Goal: Information Seeking & Learning: Learn about a topic

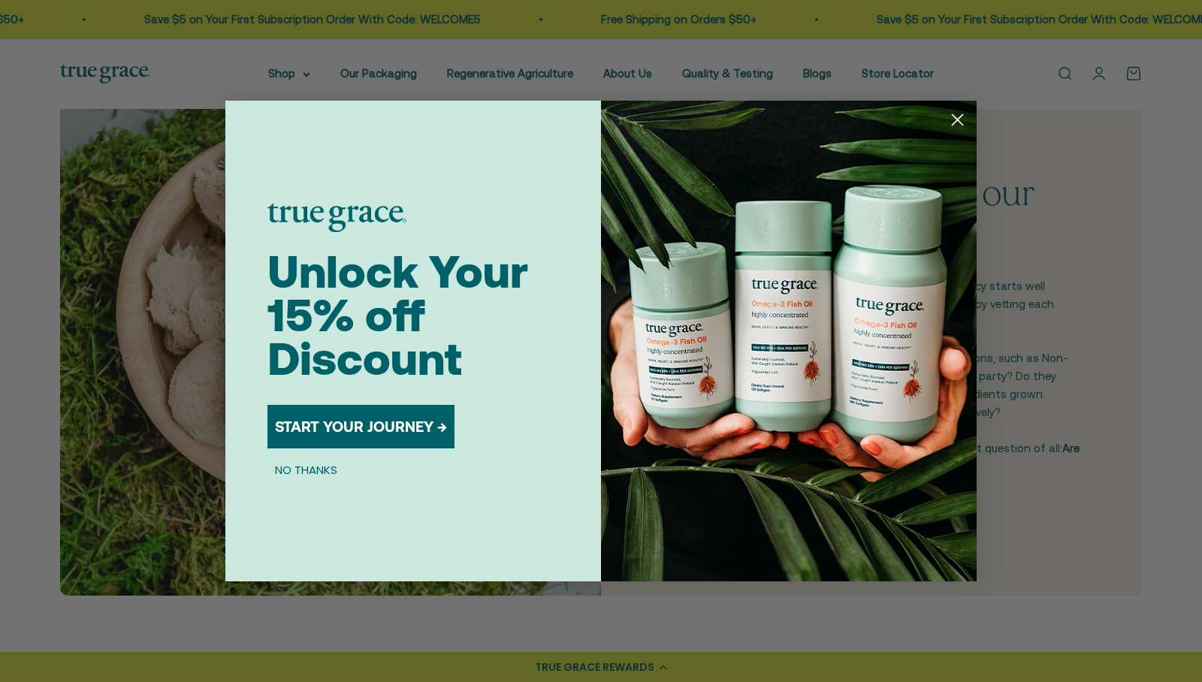
scroll to position [448, 0]
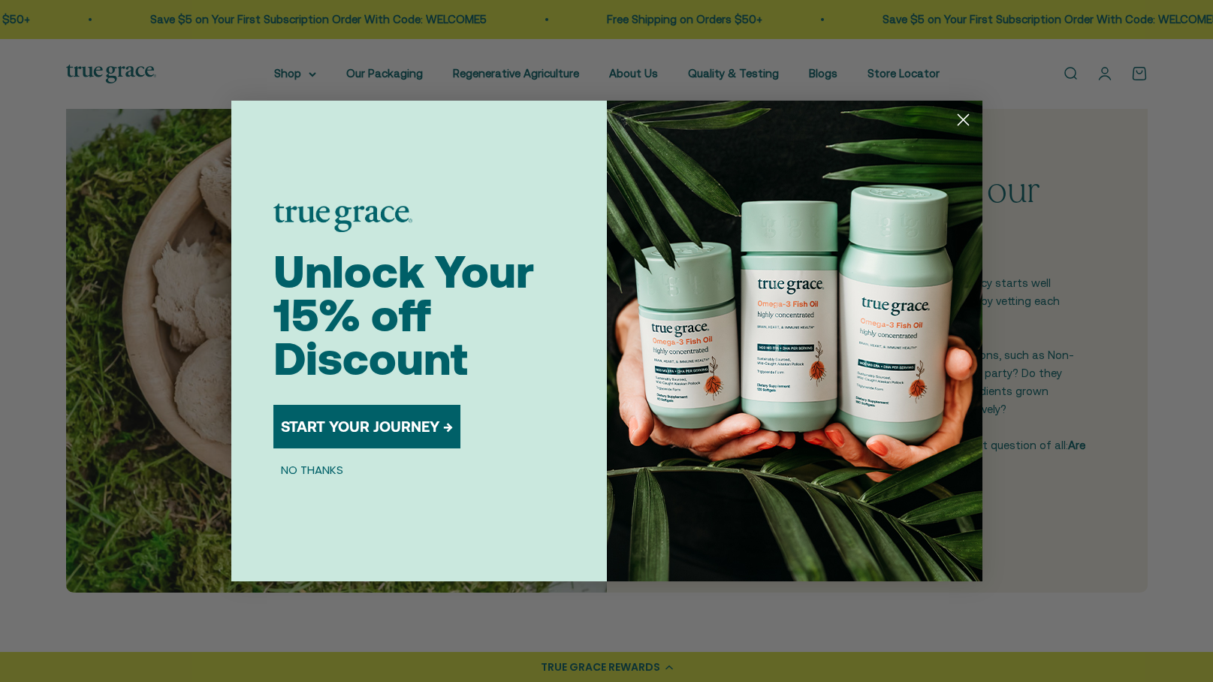
click at [961, 116] on circle "Close dialog" at bounding box center [962, 119] width 25 height 25
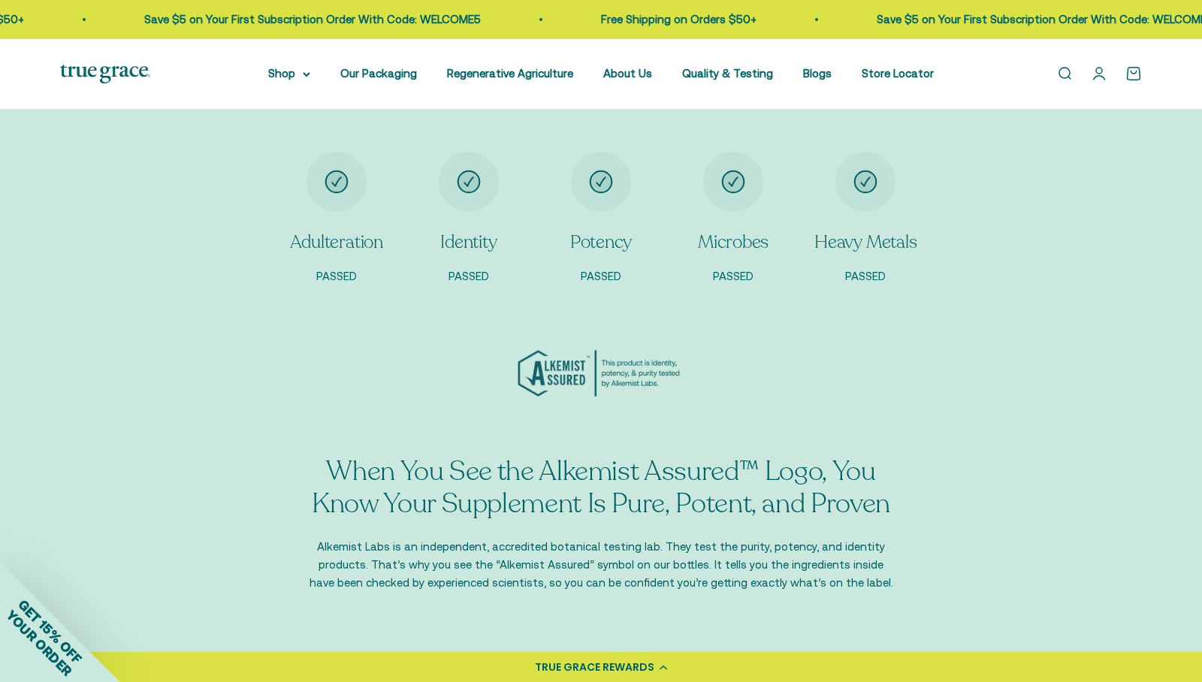
scroll to position [1332, 0]
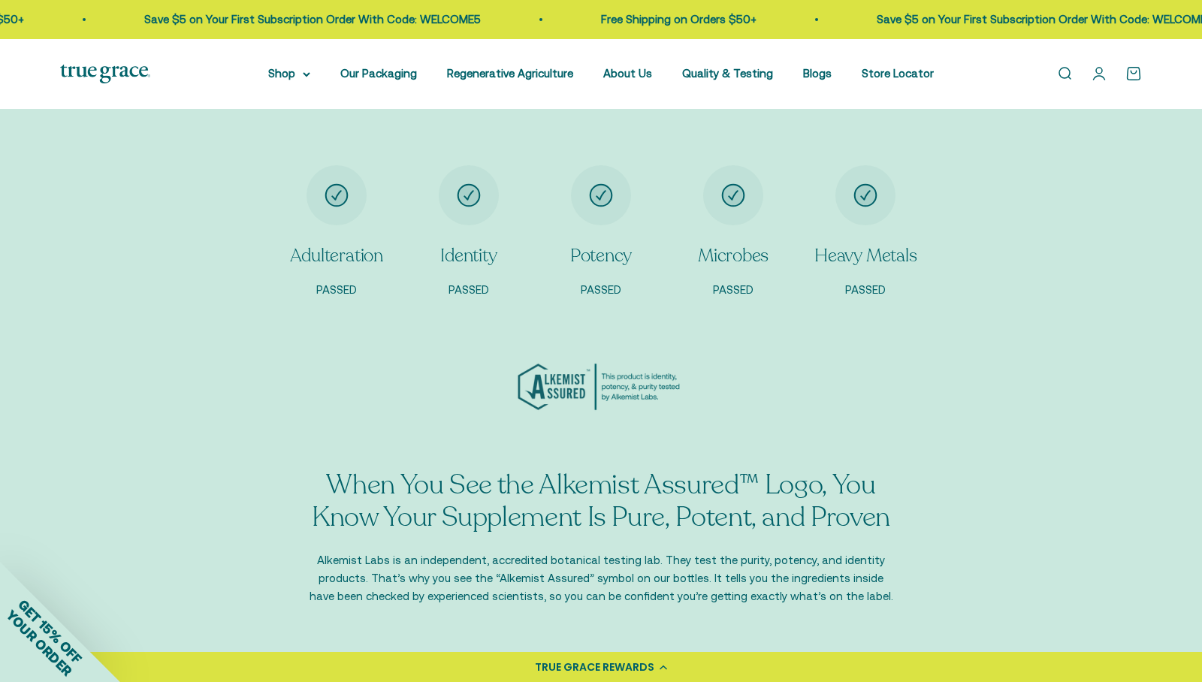
click at [868, 247] on p "Heavy Metals" at bounding box center [865, 256] width 102 height 26
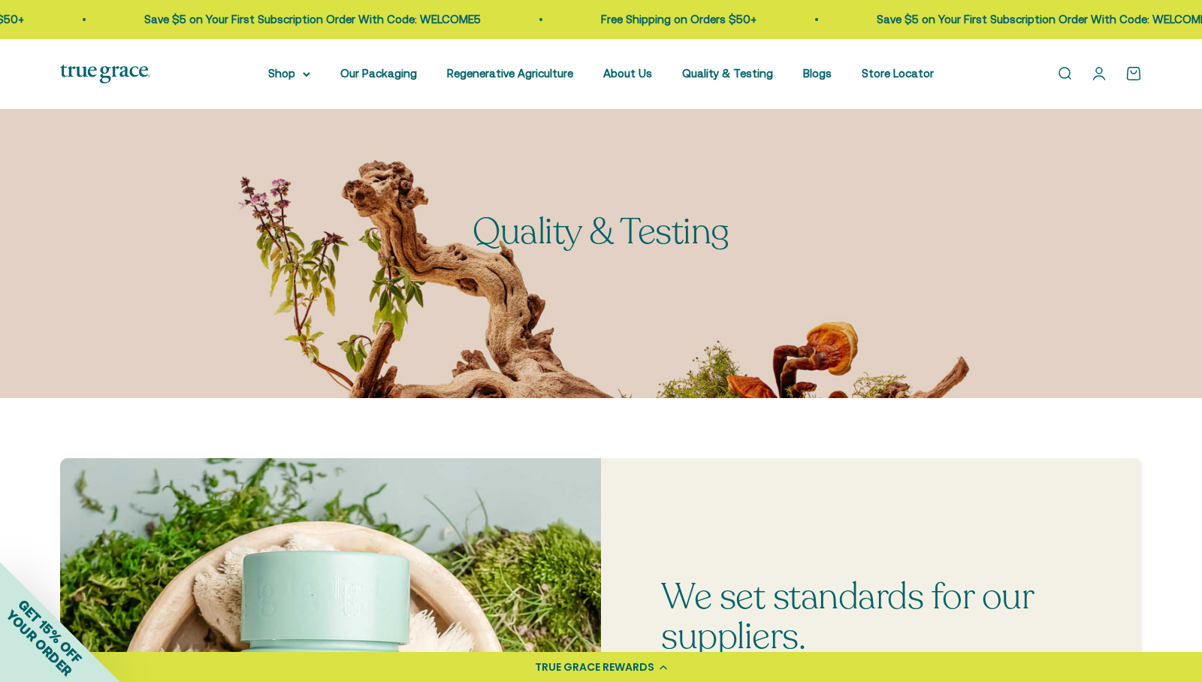
scroll to position [44, 0]
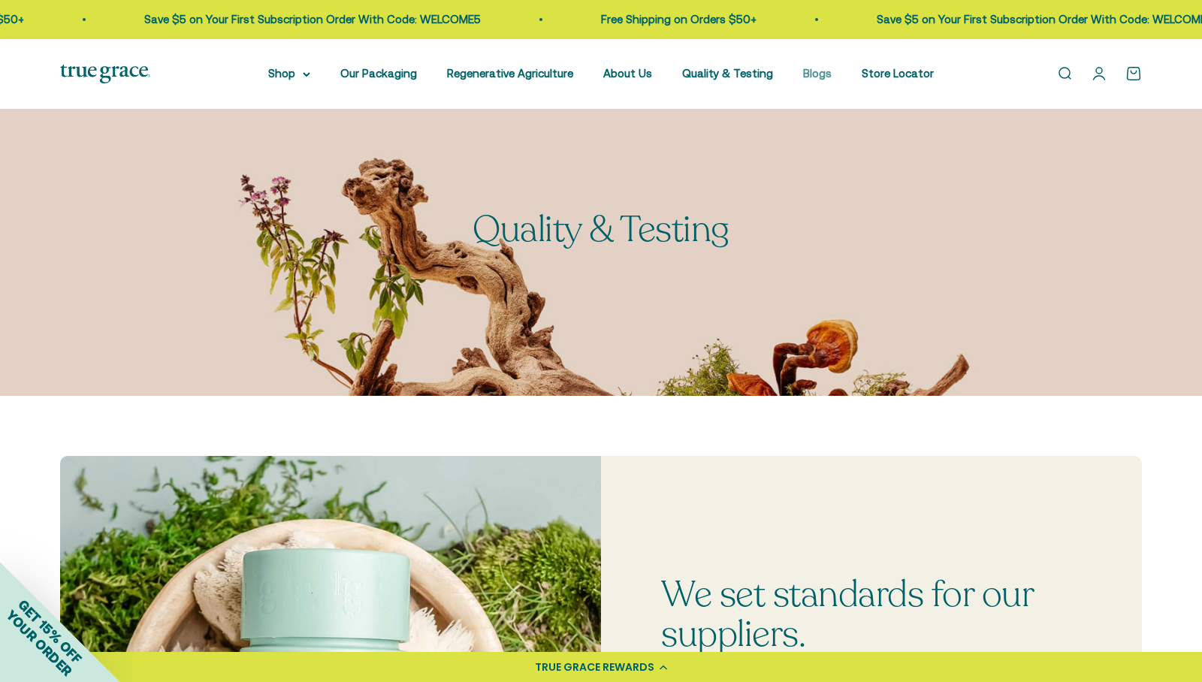
click at [807, 73] on link "Blogs" at bounding box center [817, 73] width 29 height 13
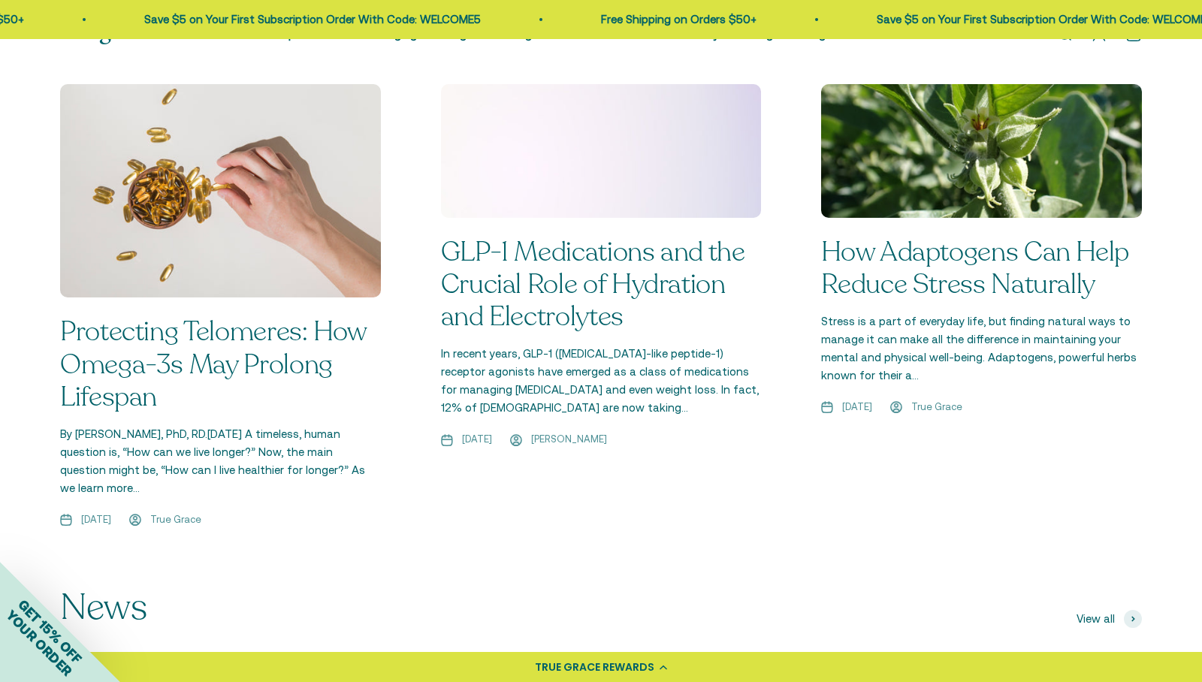
scroll to position [1216, 0]
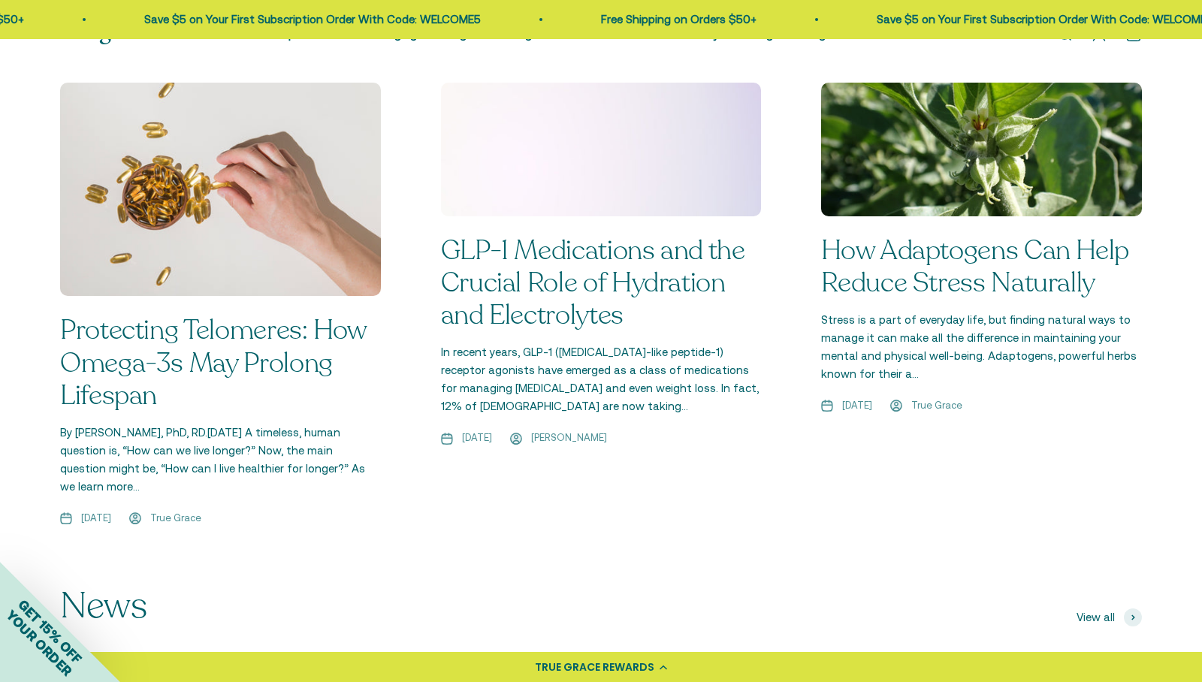
click at [234, 323] on link "Protecting Telomeres: How Omega-3s May Prolong Lifespan" at bounding box center [213, 362] width 306 height 101
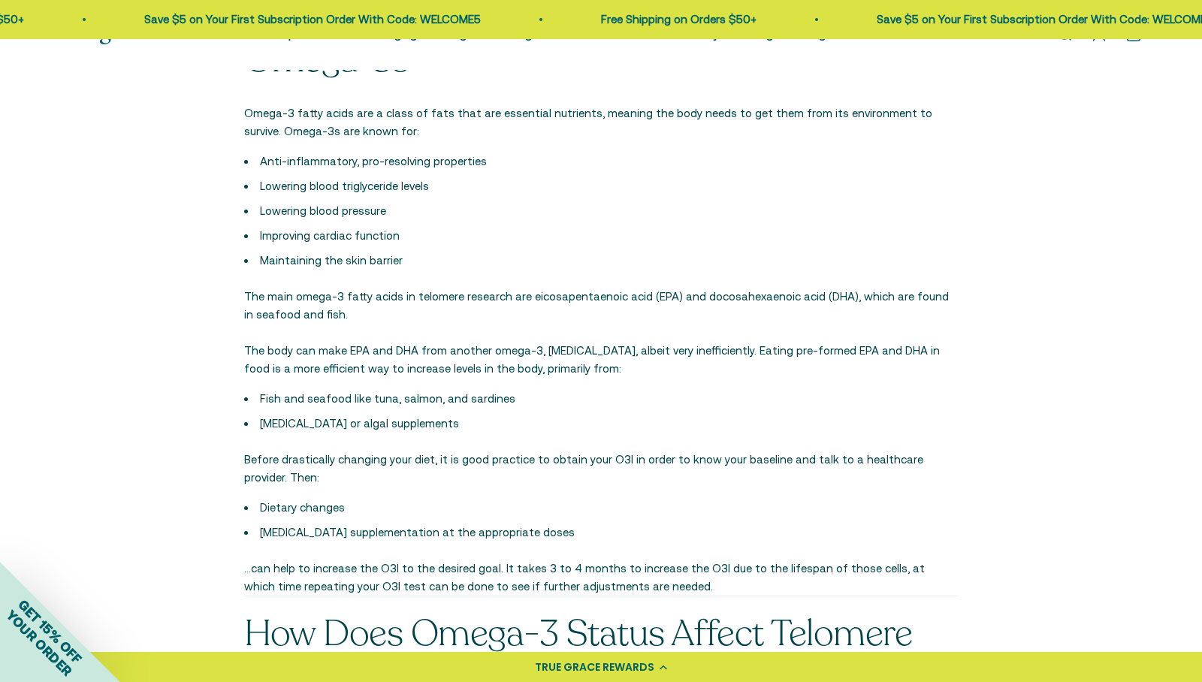
scroll to position [1892, 0]
